Goal: Information Seeking & Learning: Check status

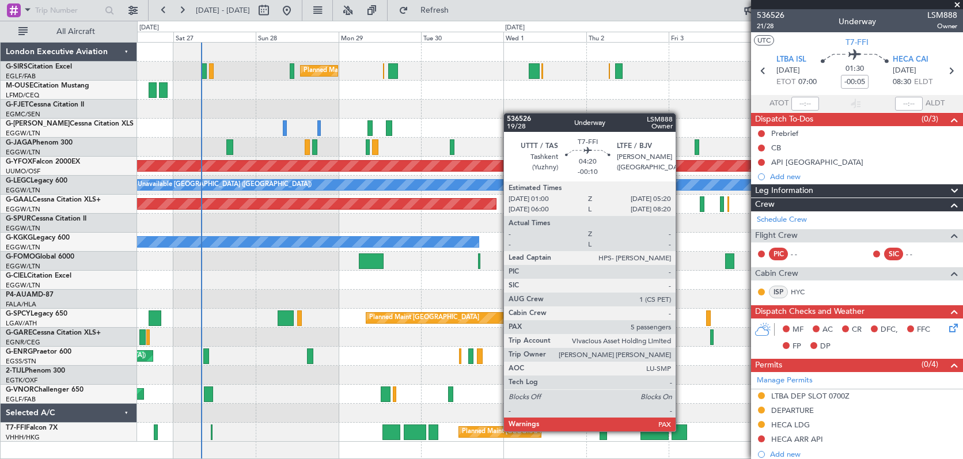
click at [681, 431] on div at bounding box center [678, 432] width 15 height 16
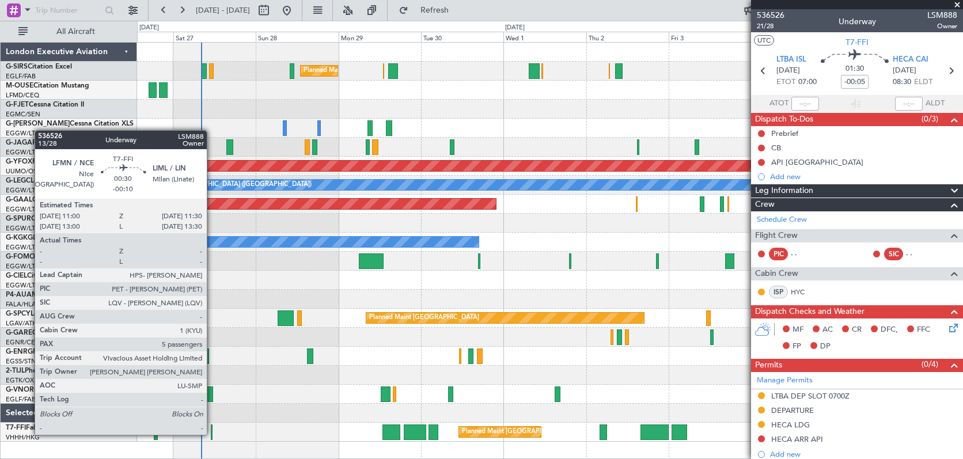
click at [212, 434] on div at bounding box center [212, 432] width 2 height 16
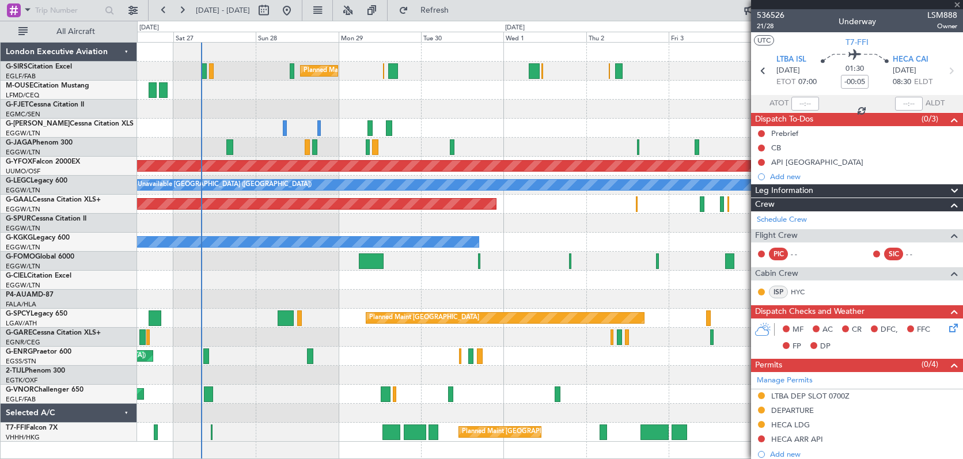
type input "-00:10"
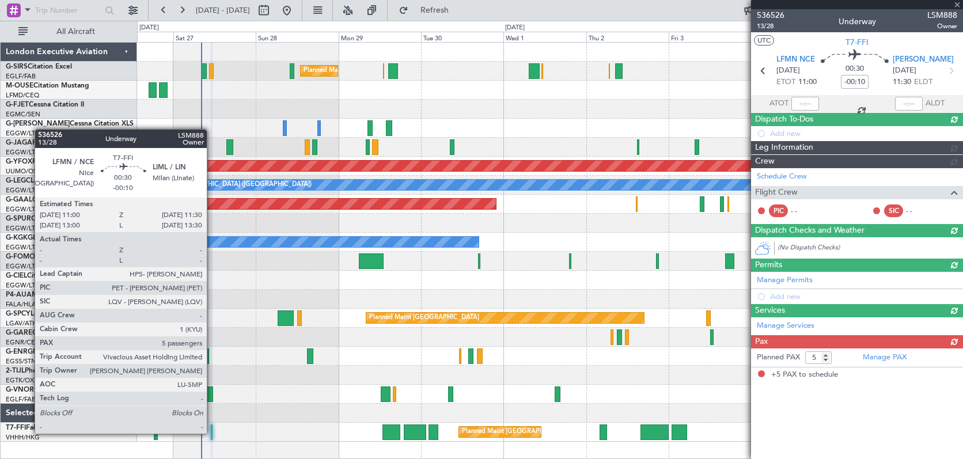
click at [212, 432] on div "Planned Maint [GEOGRAPHIC_DATA] ([GEOGRAPHIC_DATA])" at bounding box center [549, 432] width 825 height 19
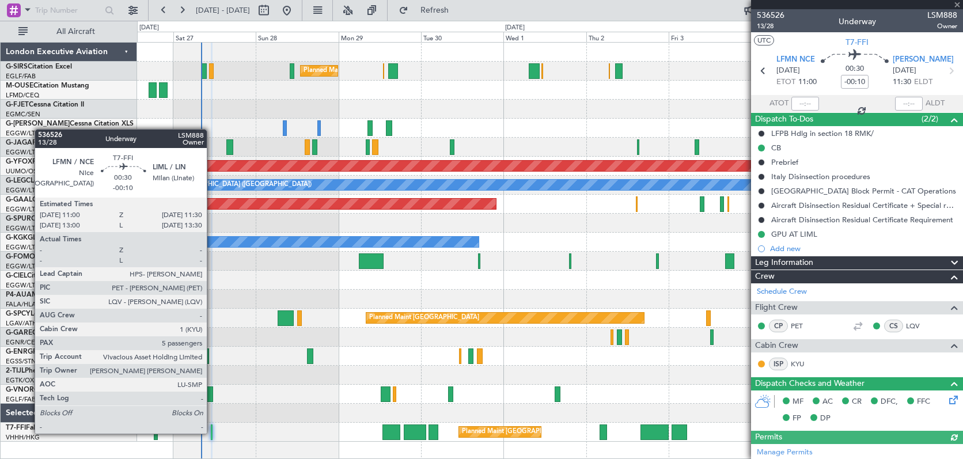
click at [212, 432] on div "Planned Maint [GEOGRAPHIC_DATA] ([GEOGRAPHIC_DATA])" at bounding box center [549, 432] width 825 height 19
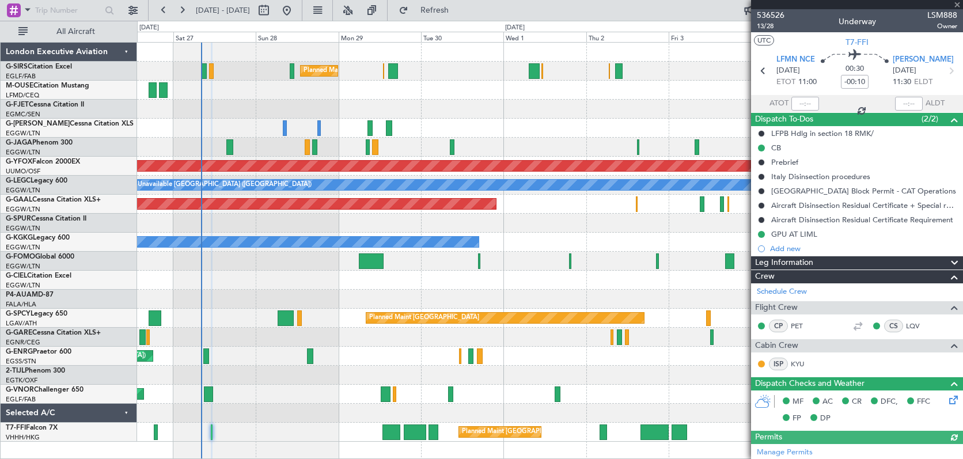
click at [212, 432] on div "Planned Maint [GEOGRAPHIC_DATA] ([GEOGRAPHIC_DATA])" at bounding box center [549, 432] width 825 height 19
click at [765, 30] on mat-tooltip-component "Trip Number" at bounding box center [770, 36] width 57 height 31
click at [765, 29] on div "Trip Number" at bounding box center [770, 36] width 41 height 14
click at [763, 16] on span "536526" at bounding box center [771, 15] width 28 height 12
